Goal: Find contact information: Find contact information

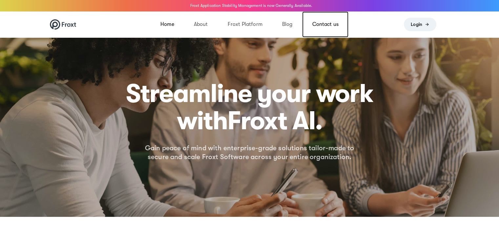
click at [319, 28] on link "Contact us" at bounding box center [325, 24] width 46 height 26
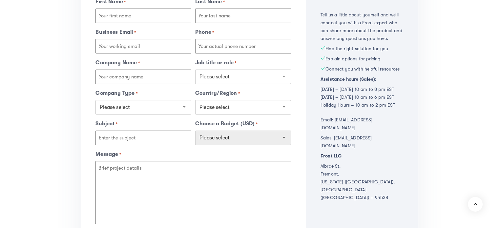
scroll to position [232, 0]
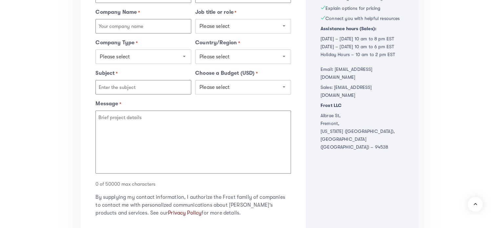
click at [335, 103] on strong "Froxt LLC" at bounding box center [331, 105] width 21 height 5
drag, startPoint x: 321, startPoint y: 88, endPoint x: 351, endPoint y: 89, distance: 29.2
click at [351, 101] on div "Froxt LLC [GEOGRAPHIC_DATA], [US_STATE] ([GEOGRAPHIC_DATA]), [GEOGRAPHIC_DATA] …" at bounding box center [362, 126] width 83 height 50
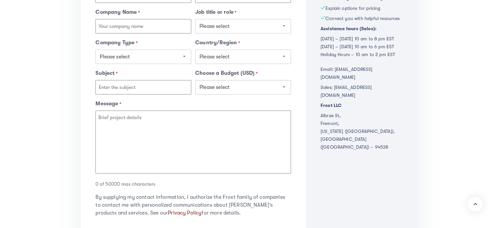
click at [333, 103] on strong "Froxt LLC" at bounding box center [331, 105] width 21 height 5
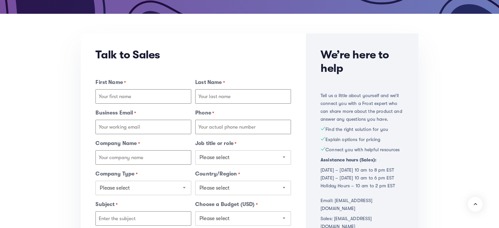
scroll to position [0, 0]
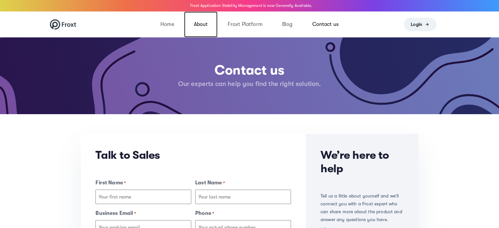
click at [205, 25] on link "About" at bounding box center [201, 24] width 34 height 26
